Goal: Obtain resource: Download file/media

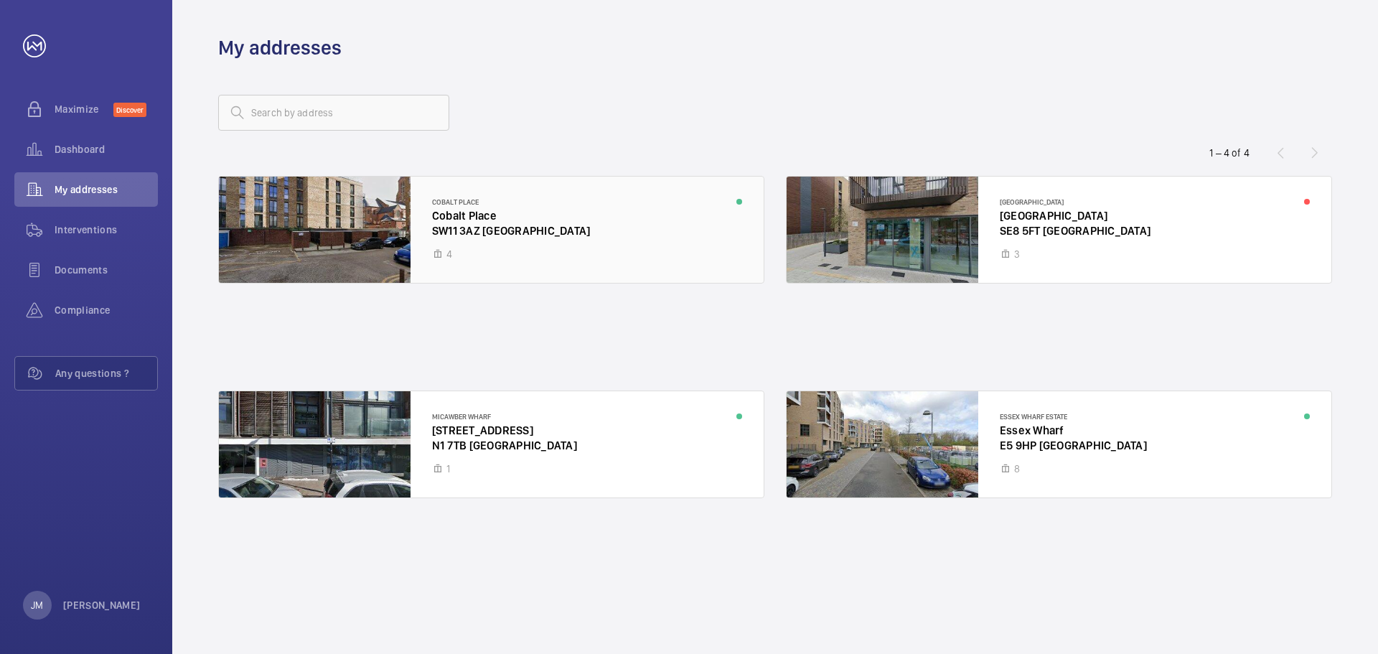
click at [539, 210] on div at bounding box center [491, 230] width 545 height 106
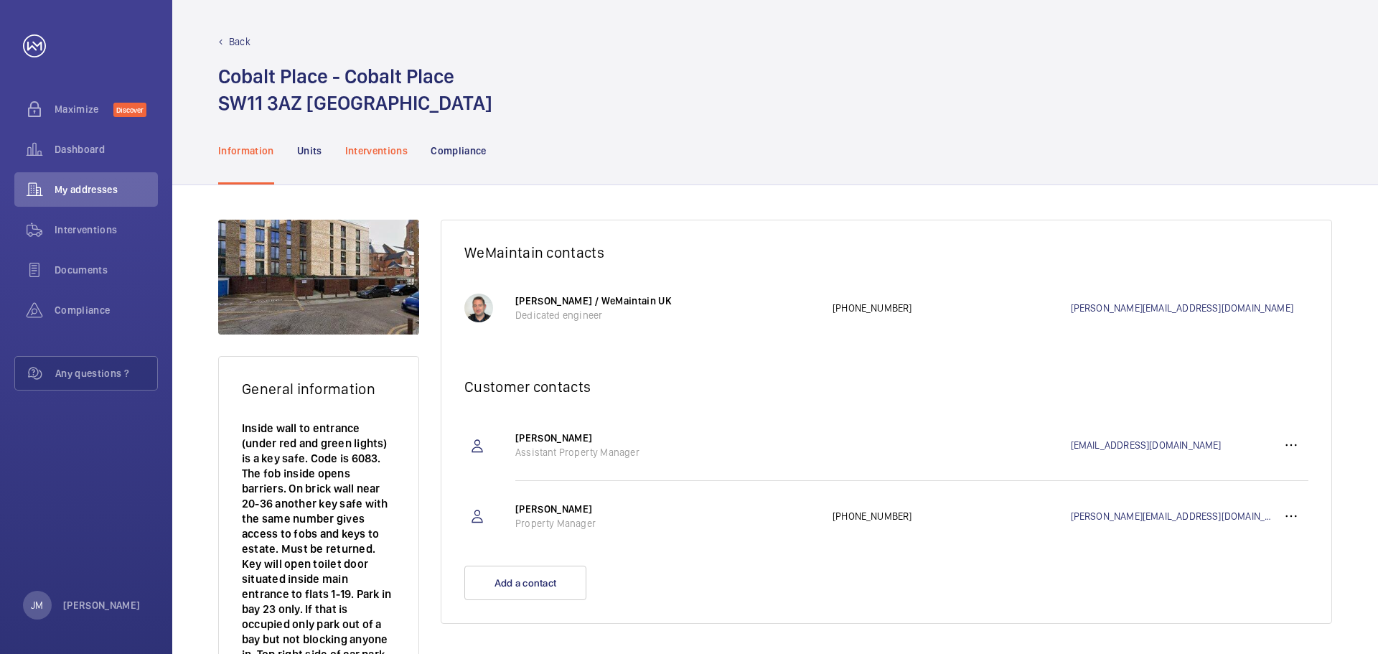
click at [385, 138] on div "Interventions" at bounding box center [376, 150] width 63 height 68
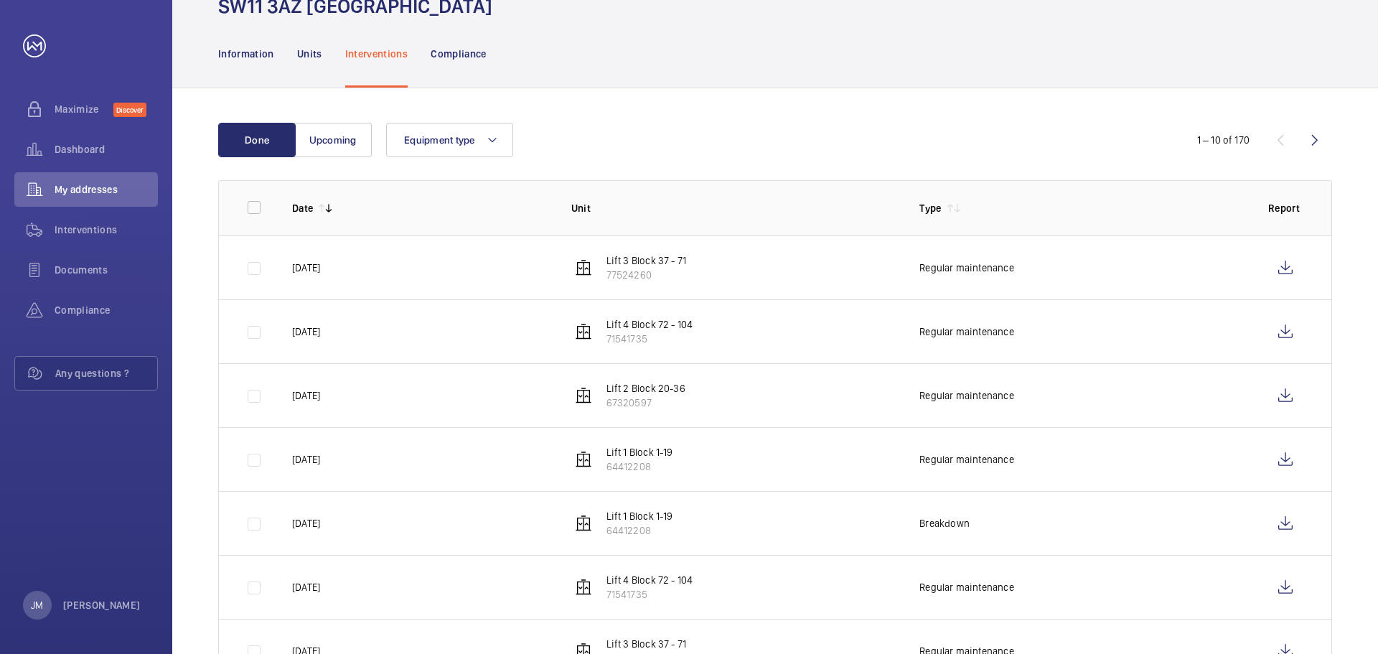
scroll to position [72, 0]
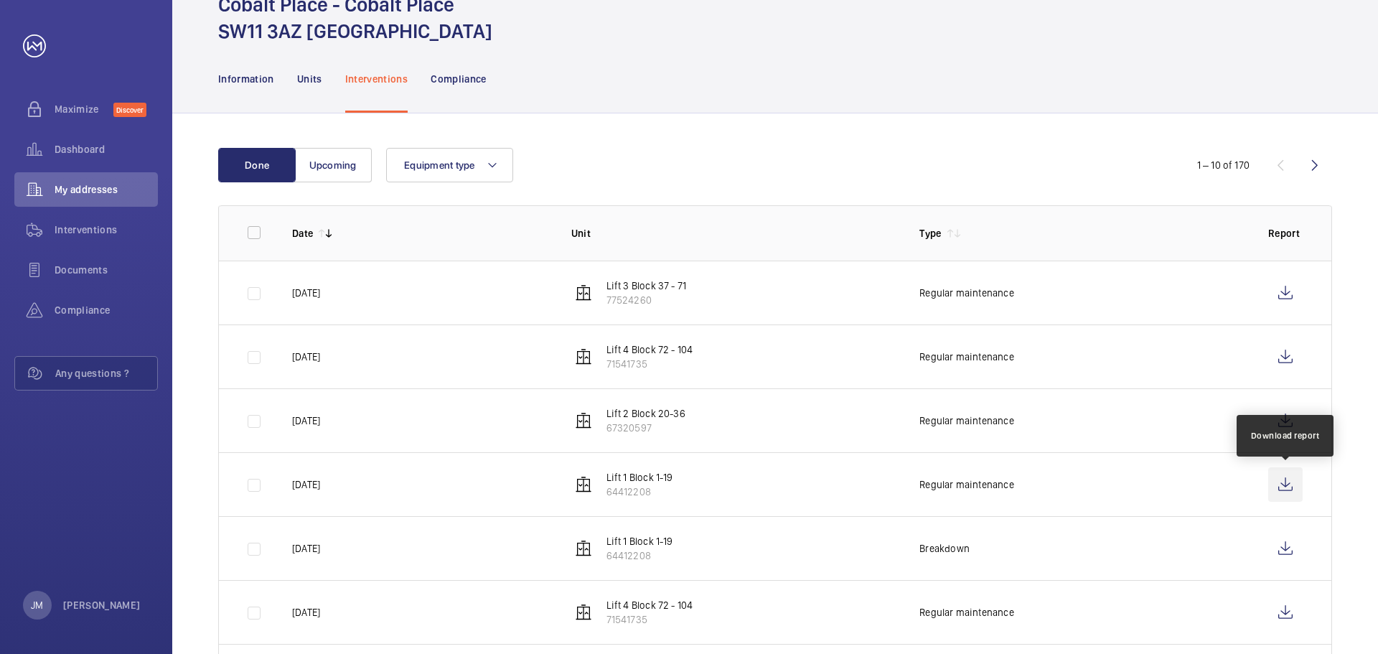
click at [1283, 489] on wm-front-icon-button at bounding box center [1285, 484] width 34 height 34
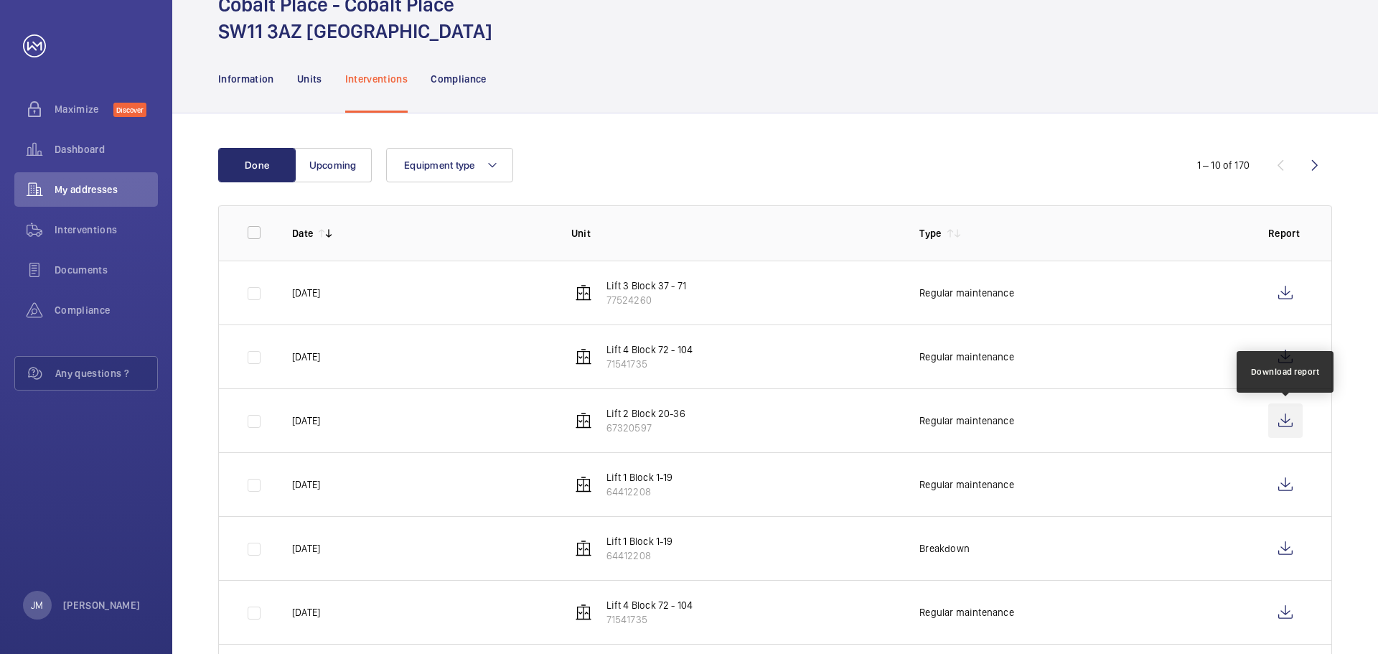
click at [1294, 417] on wm-front-icon-button at bounding box center [1285, 420] width 34 height 34
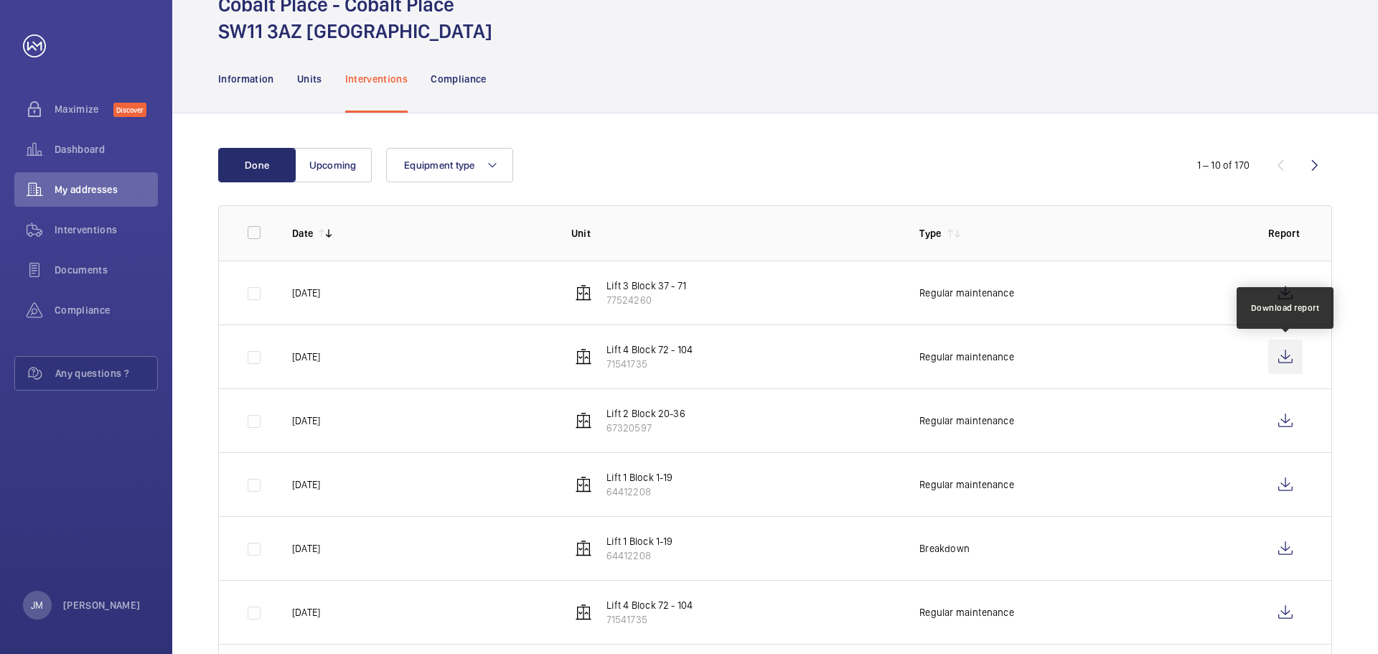
click at [1287, 353] on wm-front-icon-button at bounding box center [1285, 356] width 34 height 34
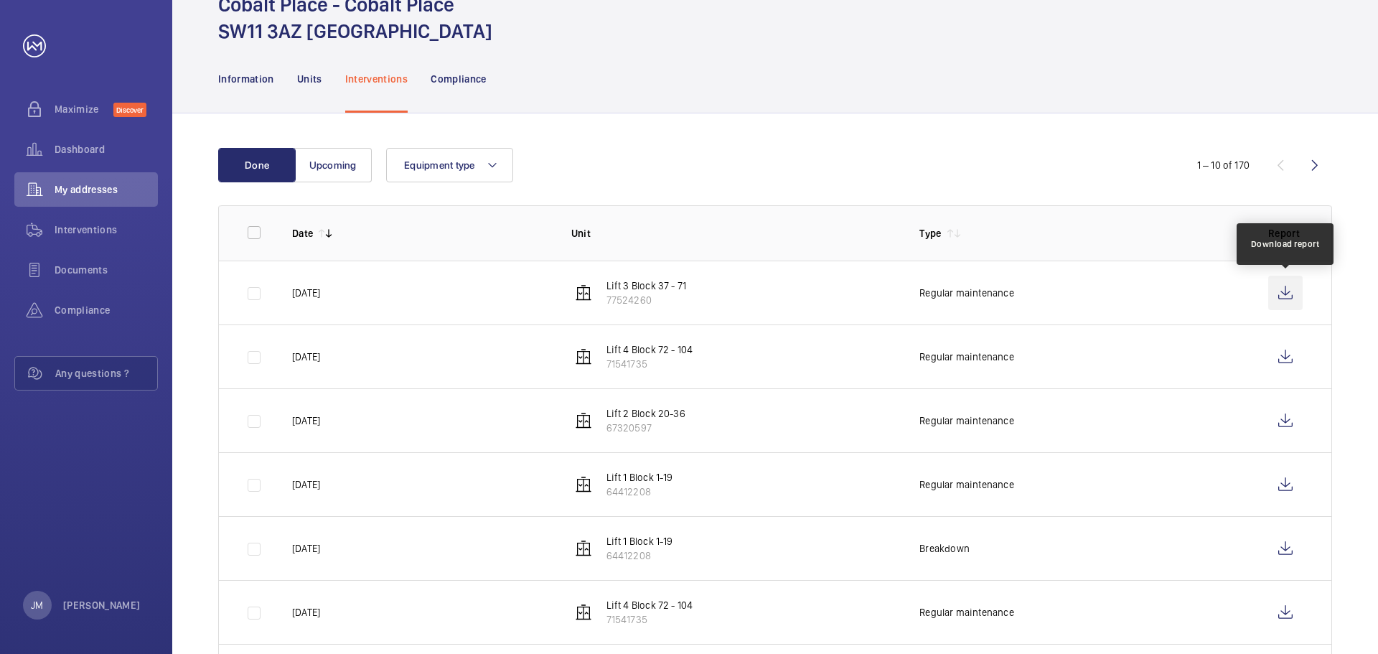
click at [1288, 291] on wm-front-icon-button at bounding box center [1285, 293] width 34 height 34
